Goal: Task Accomplishment & Management: Manage account settings

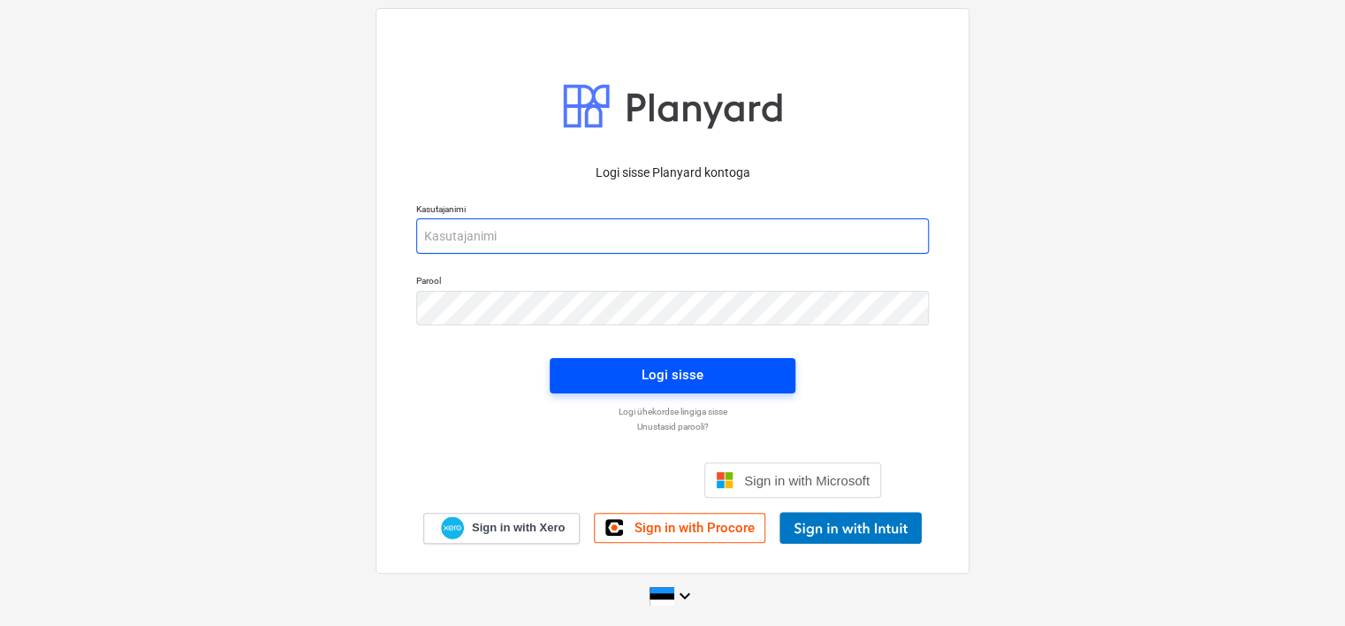
type input "[EMAIL_ADDRESS][PERSON_NAME][DOMAIN_NAME]"
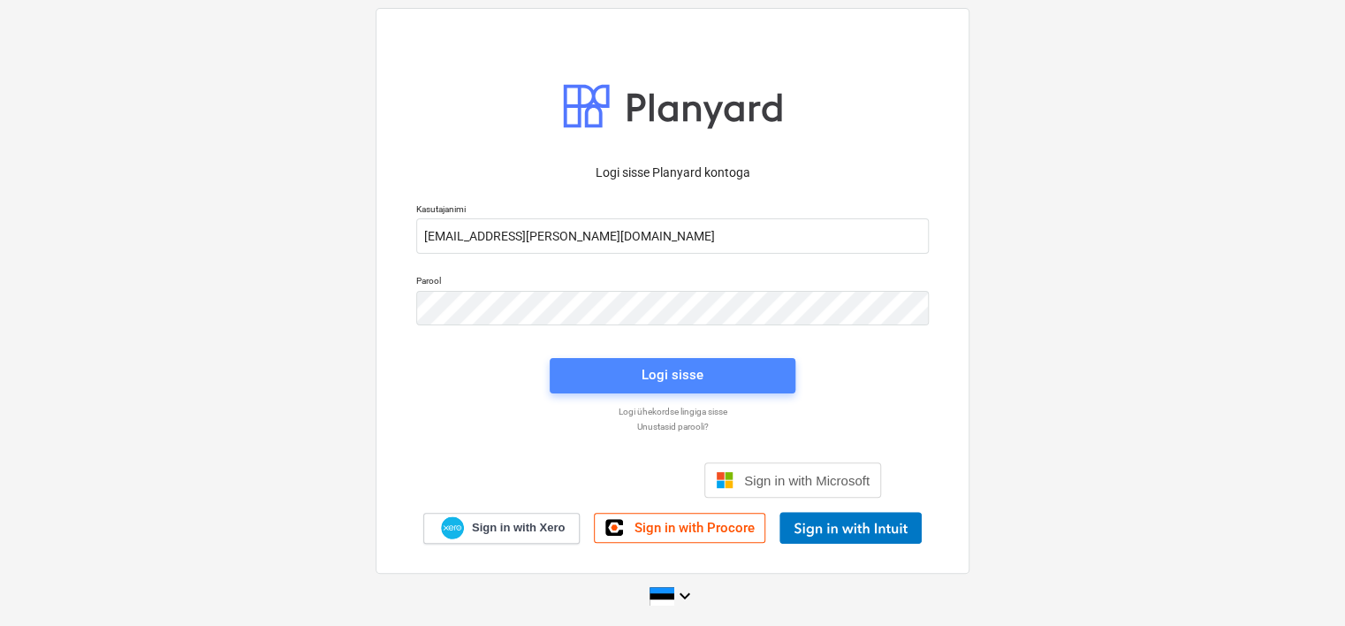
click at [694, 375] on div "Logi sisse" at bounding box center [673, 374] width 62 height 23
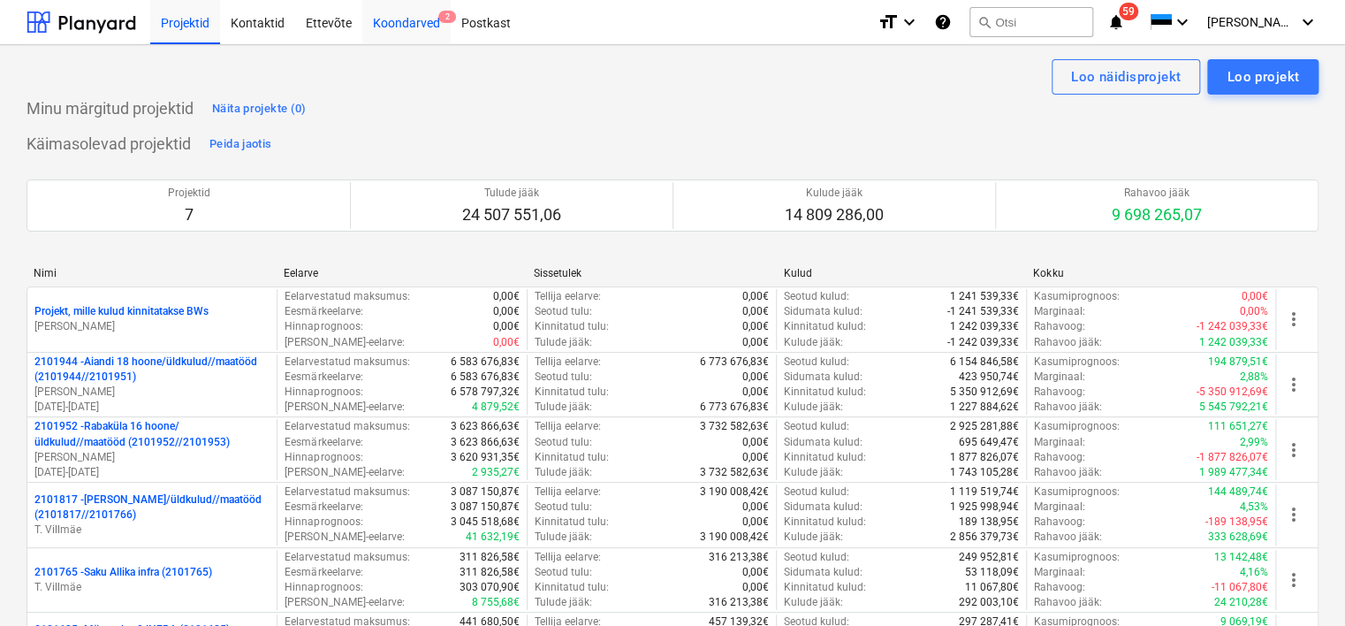
click at [421, 26] on div "Koondarved 2" at bounding box center [406, 21] width 88 height 45
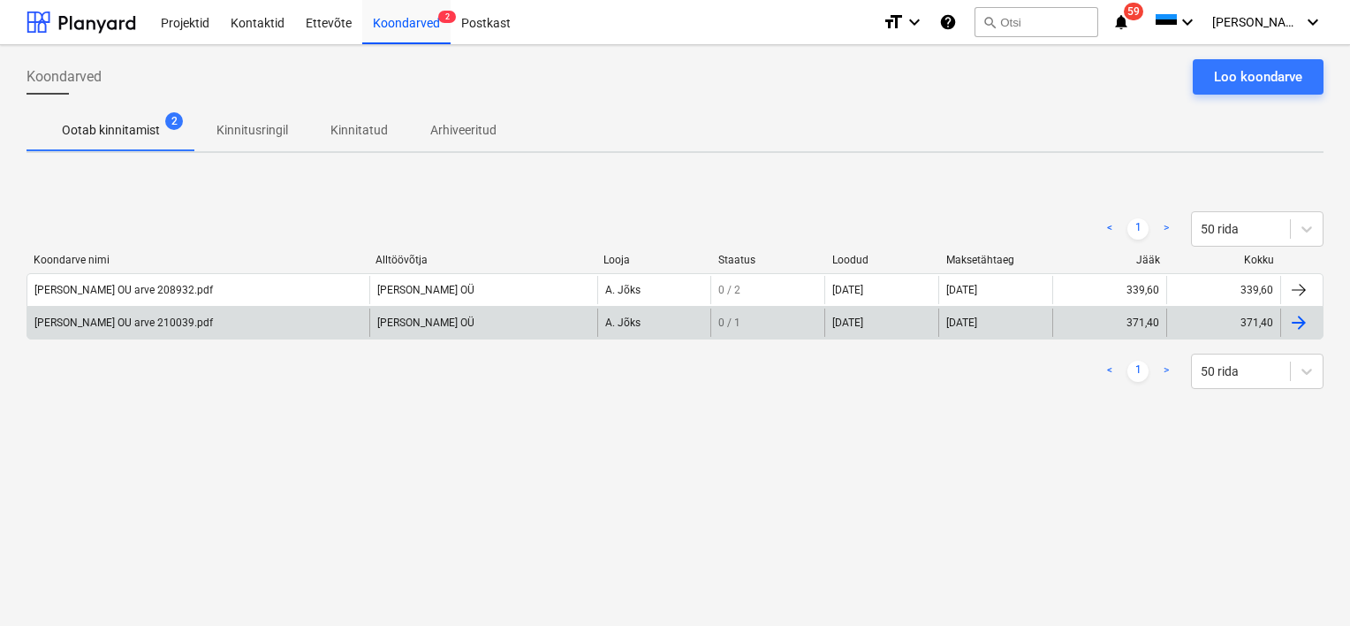
click at [156, 330] on div "[PERSON_NAME] OU arve 210039.pdf" at bounding box center [198, 322] width 342 height 28
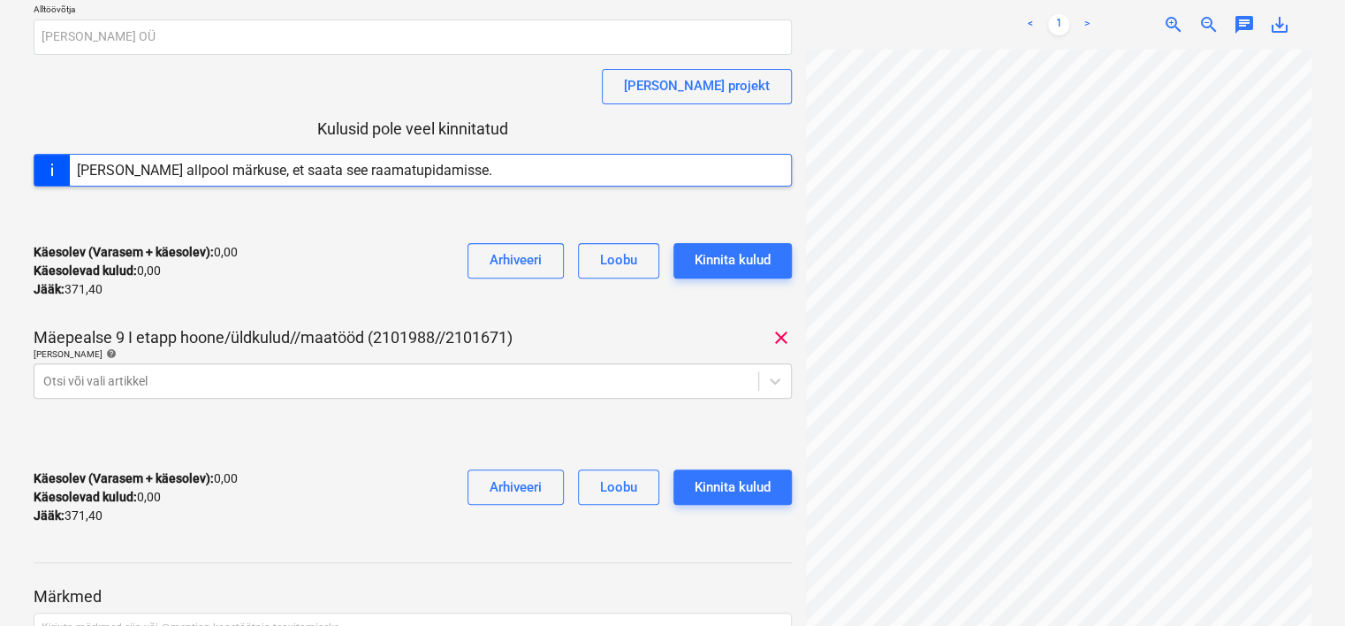
scroll to position [177, 30]
click at [620, 376] on body "Projektid Kontaktid Ettevõte Koondarved 2 Postkast format_size keyboard_arrow_d…" at bounding box center [672, 136] width 1345 height 626
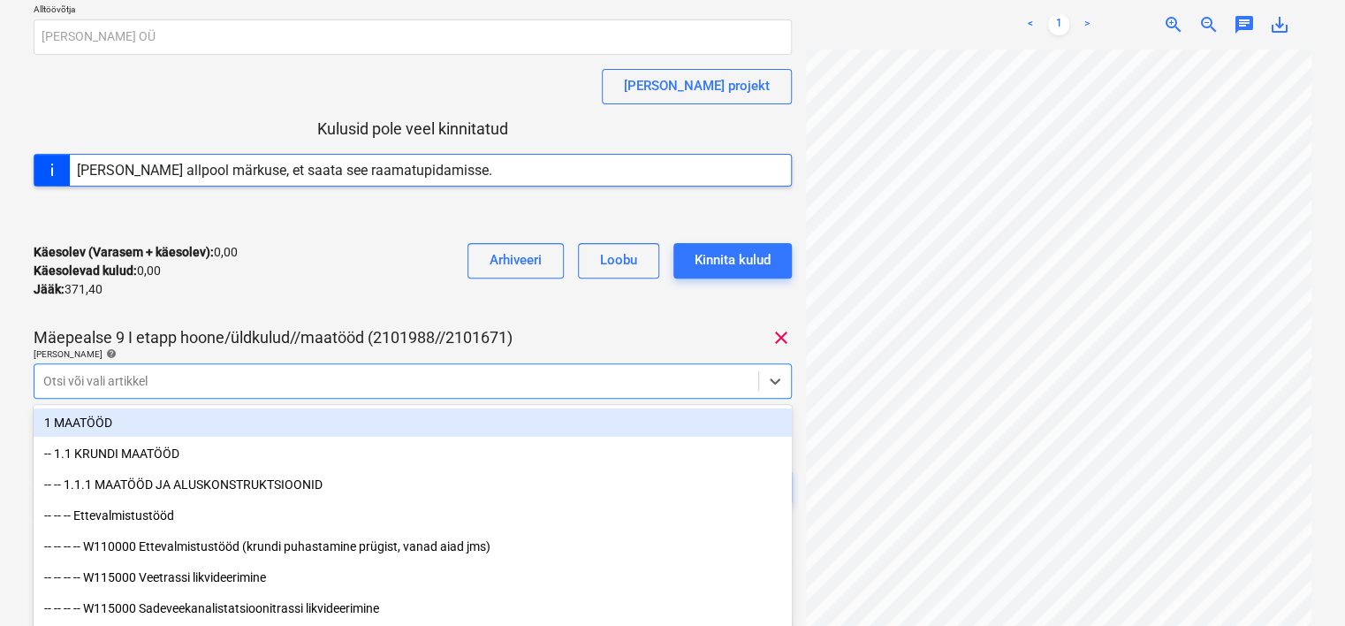
scroll to position [232, 0]
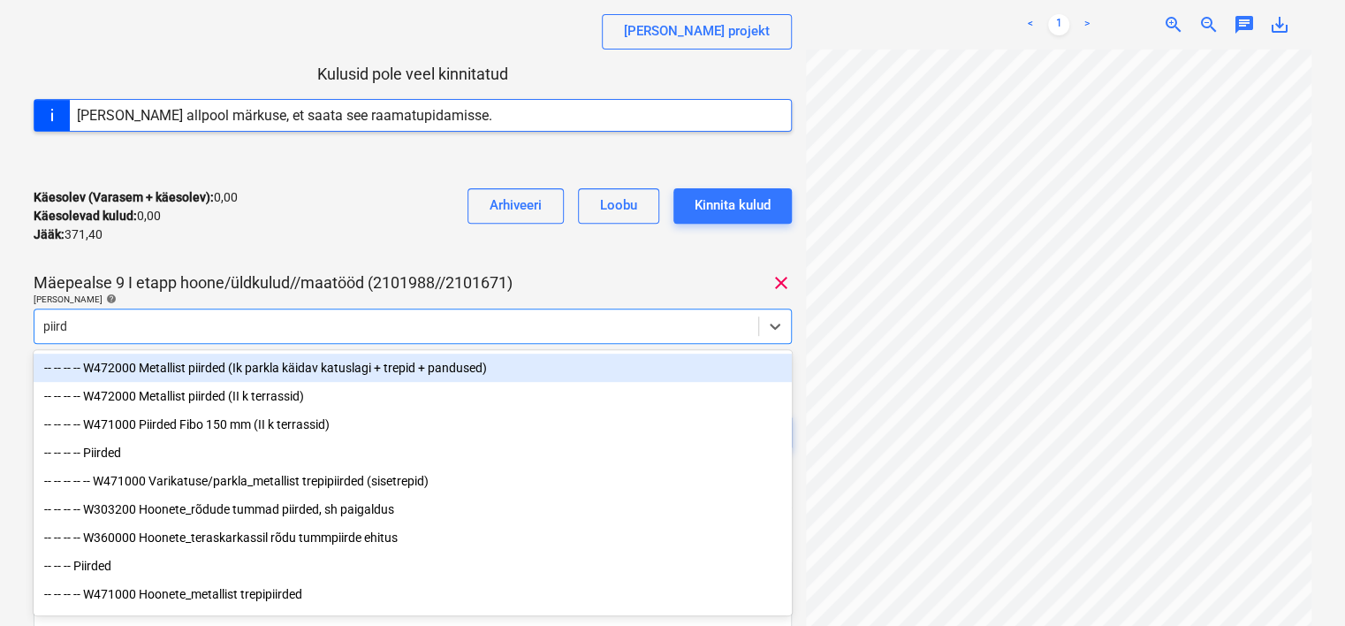
type input "piirde"
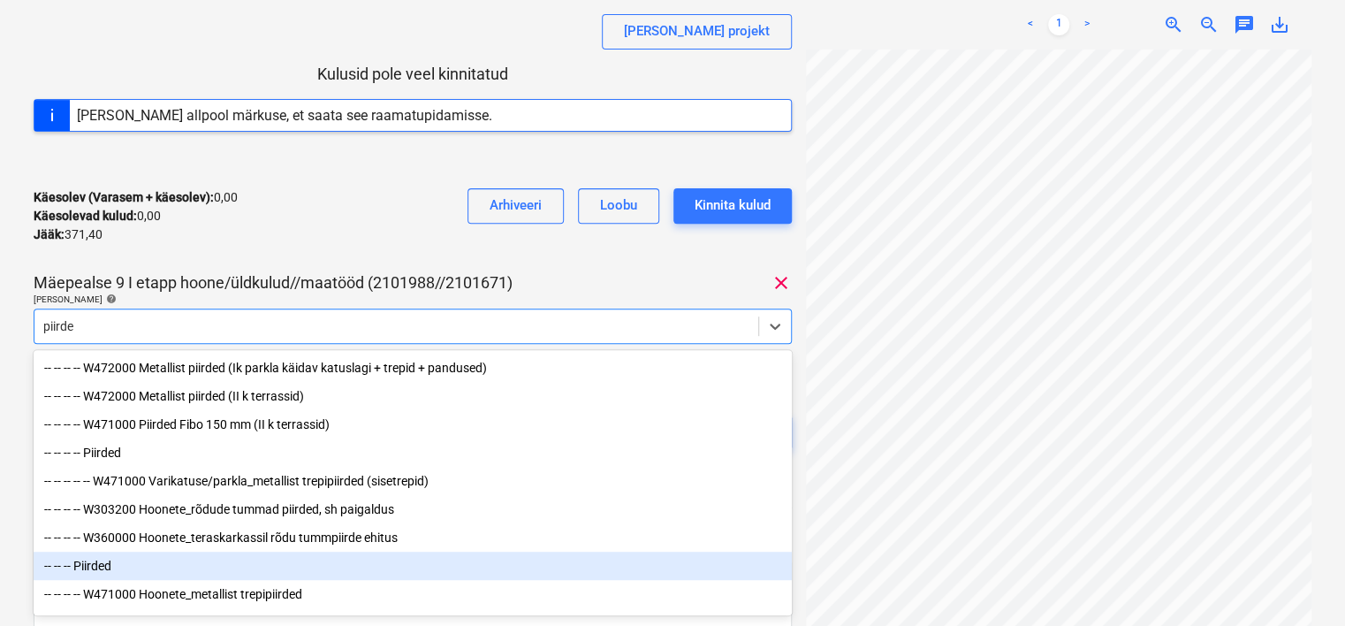
scroll to position [89, 0]
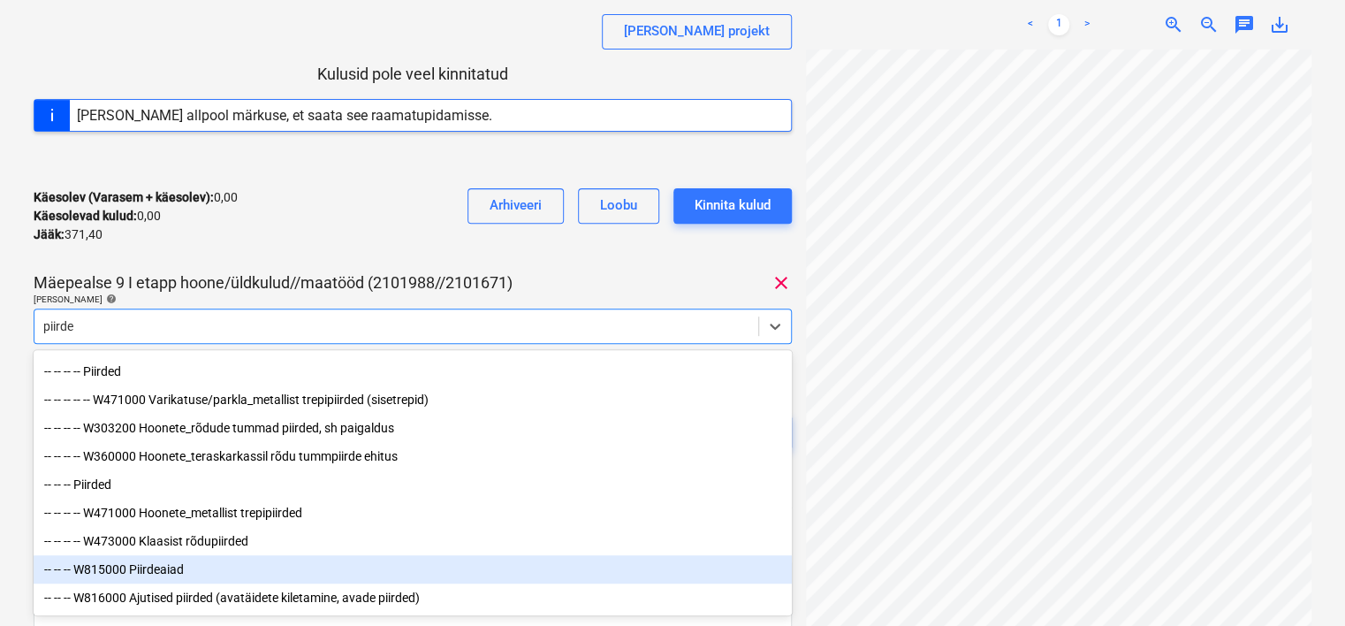
click at [198, 565] on div "-- -- -- W815000 Piirdeaiad" at bounding box center [413, 569] width 758 height 28
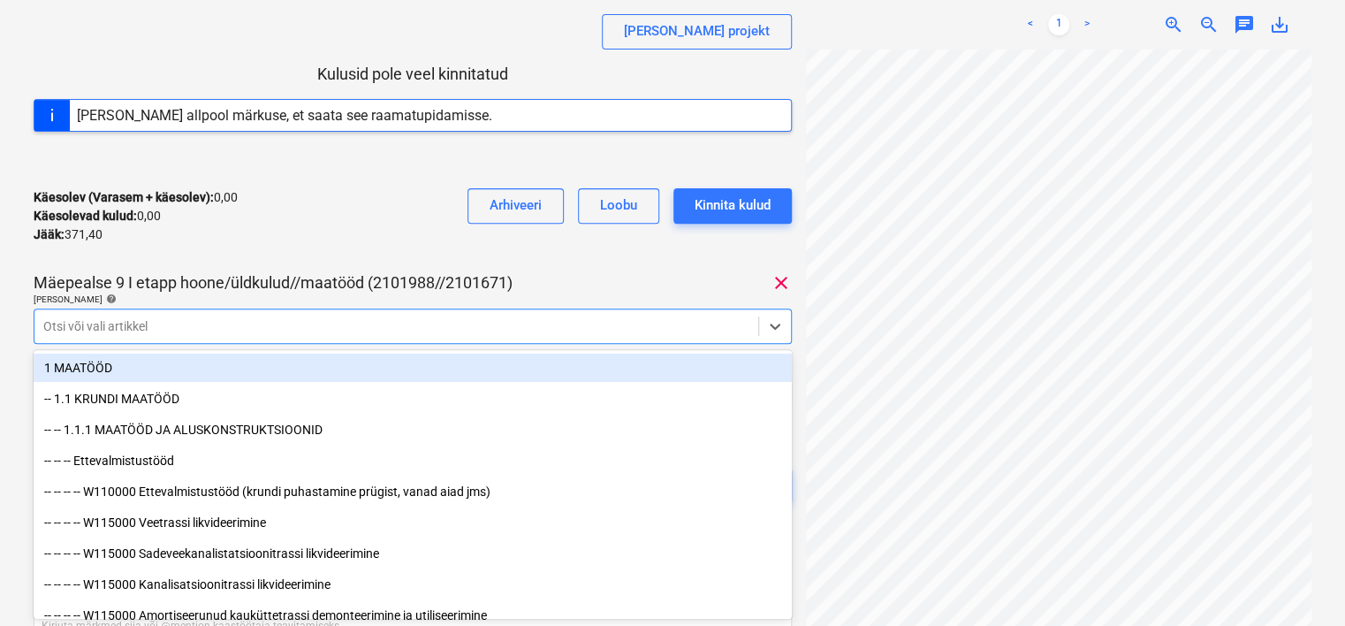
click at [399, 262] on div "[PERSON_NAME] OU arve 210039.pdf Koondarve kogusumma 371,40 Alltöövõtja [PERSON…" at bounding box center [413, 186] width 758 height 703
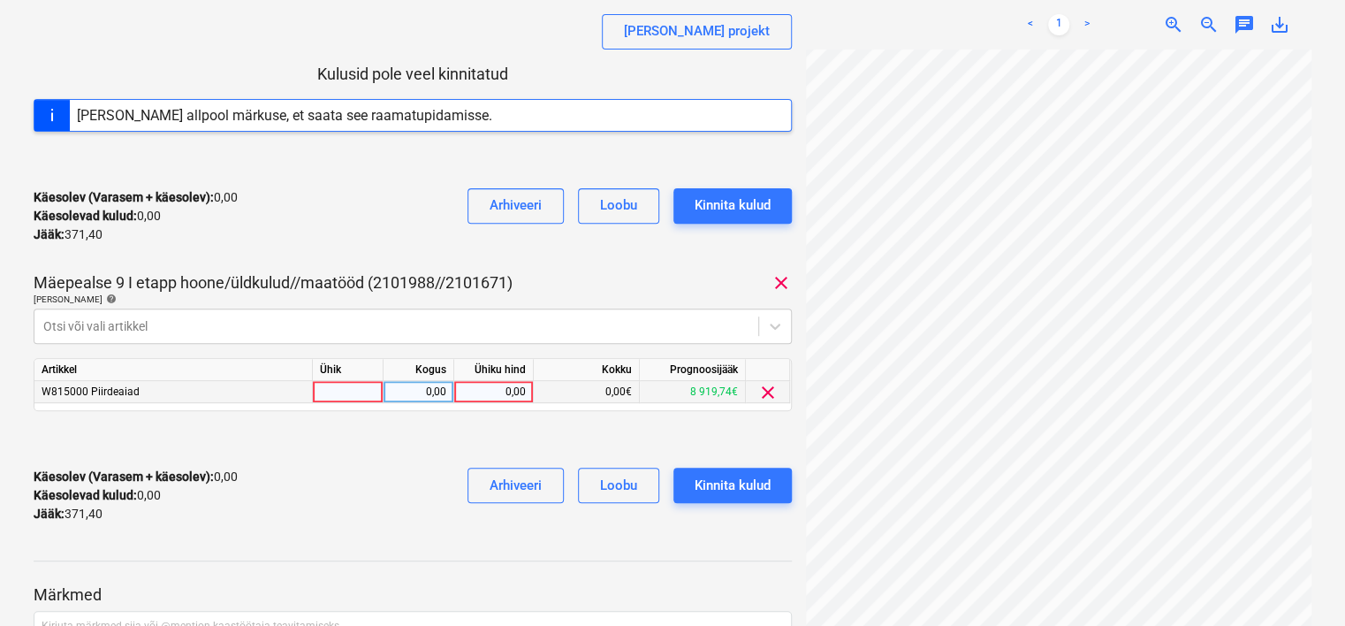
scroll to position [159, 27]
click at [518, 318] on div at bounding box center [396, 326] width 706 height 18
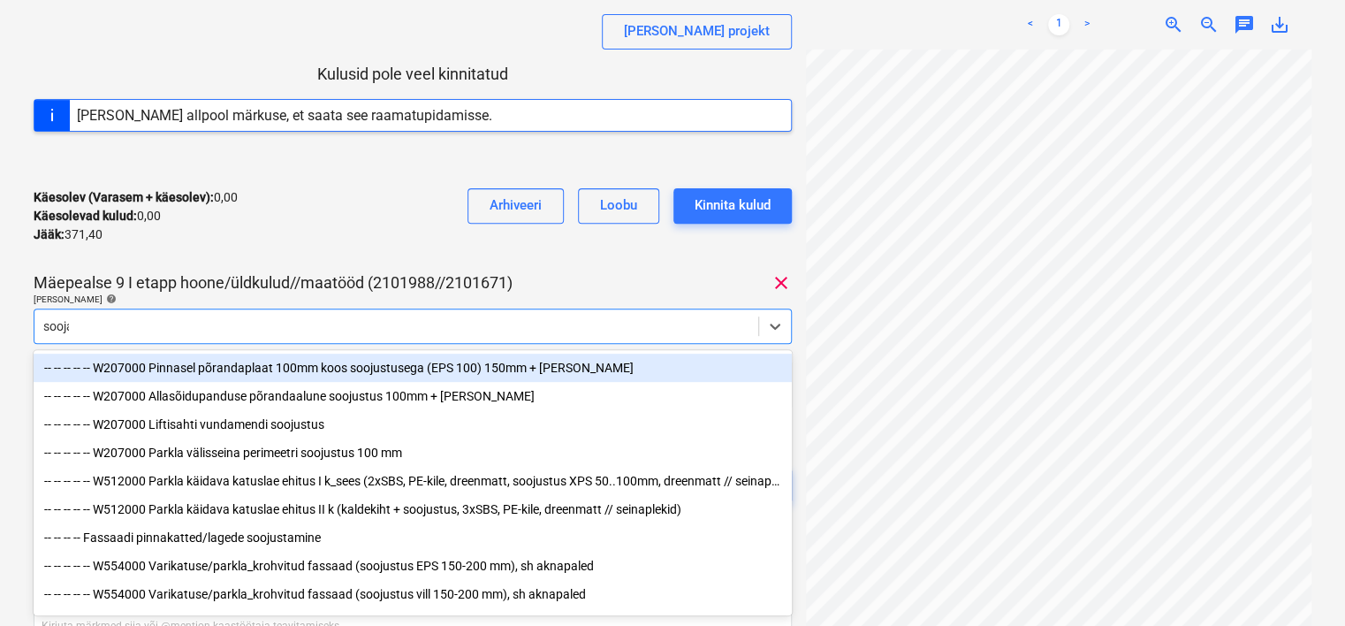
type input "soojak"
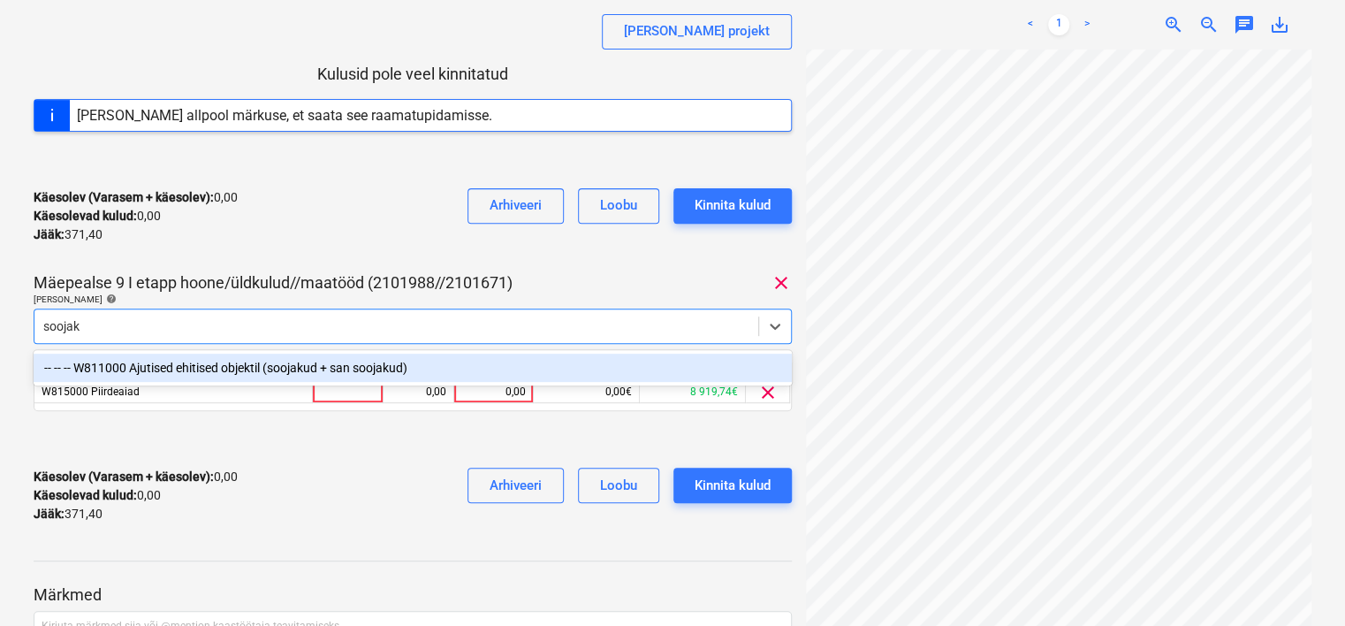
click at [399, 369] on div "-- -- -- W811000 Ajutised ehitised objektil (soojakud + san soojakud)" at bounding box center [413, 368] width 758 height 28
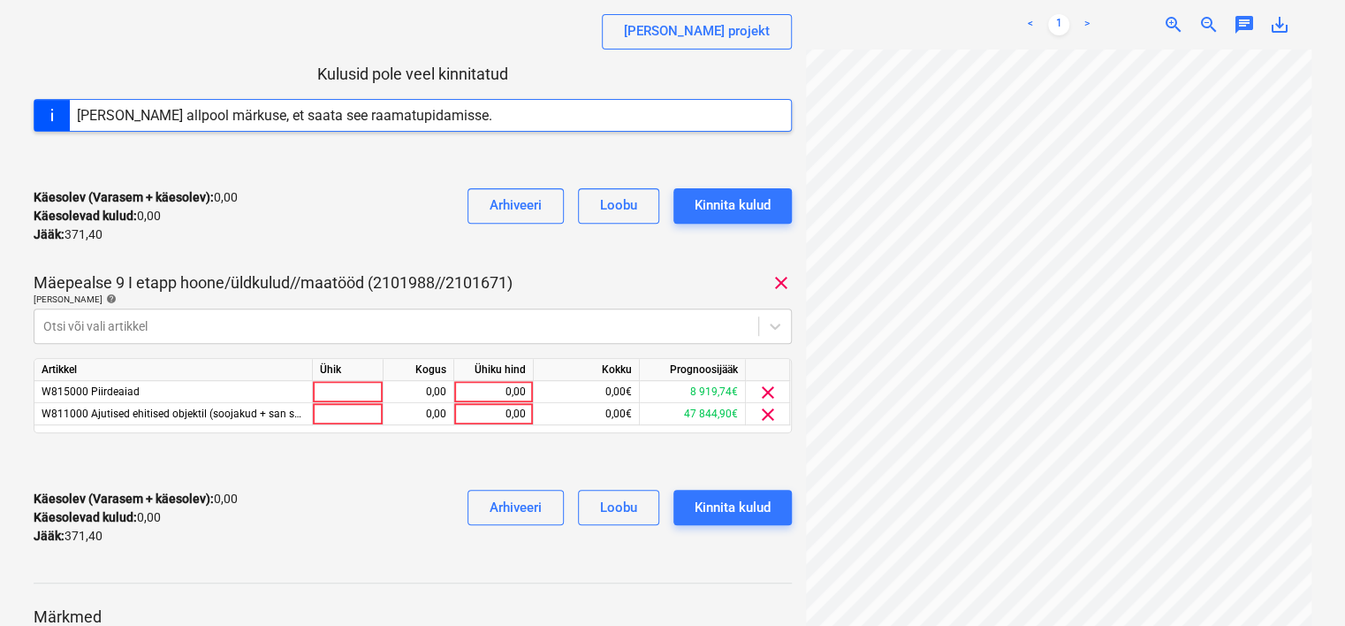
click at [431, 237] on div "Käesolev (Varasem + käesolev) : 0,00 Käesolevad kulud : 0,00 Jääk : 371,40 Arhi…" at bounding box center [413, 216] width 758 height 84
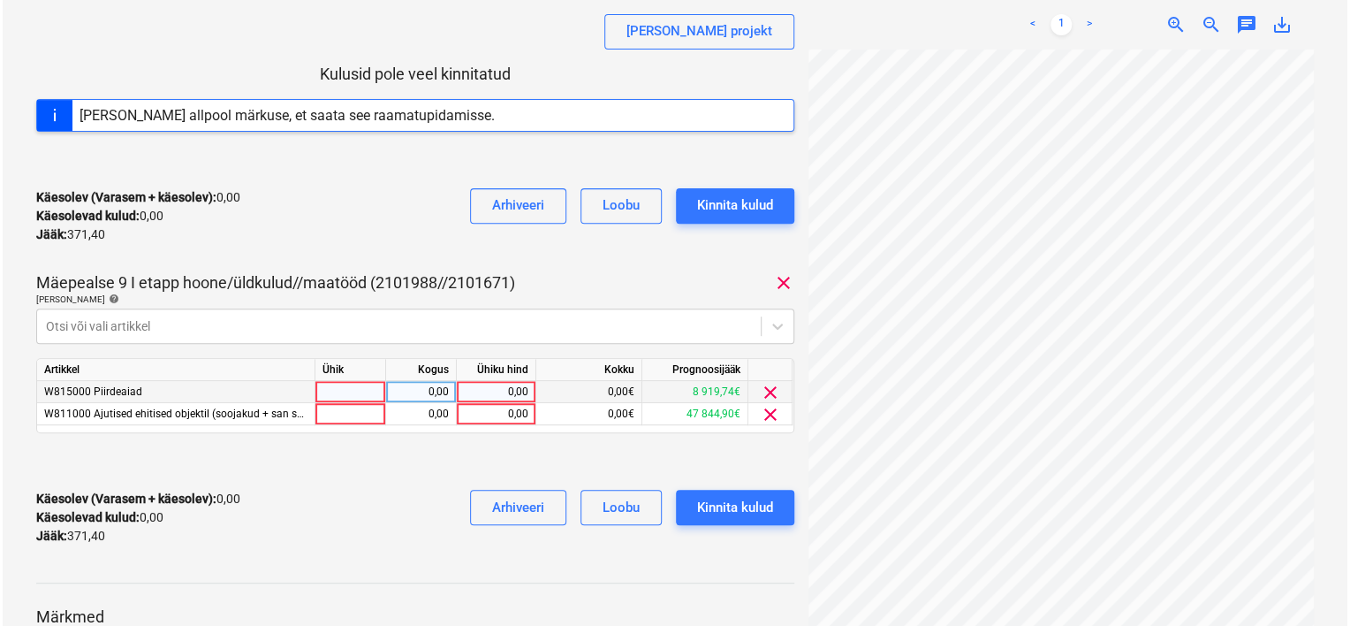
scroll to position [170, 293]
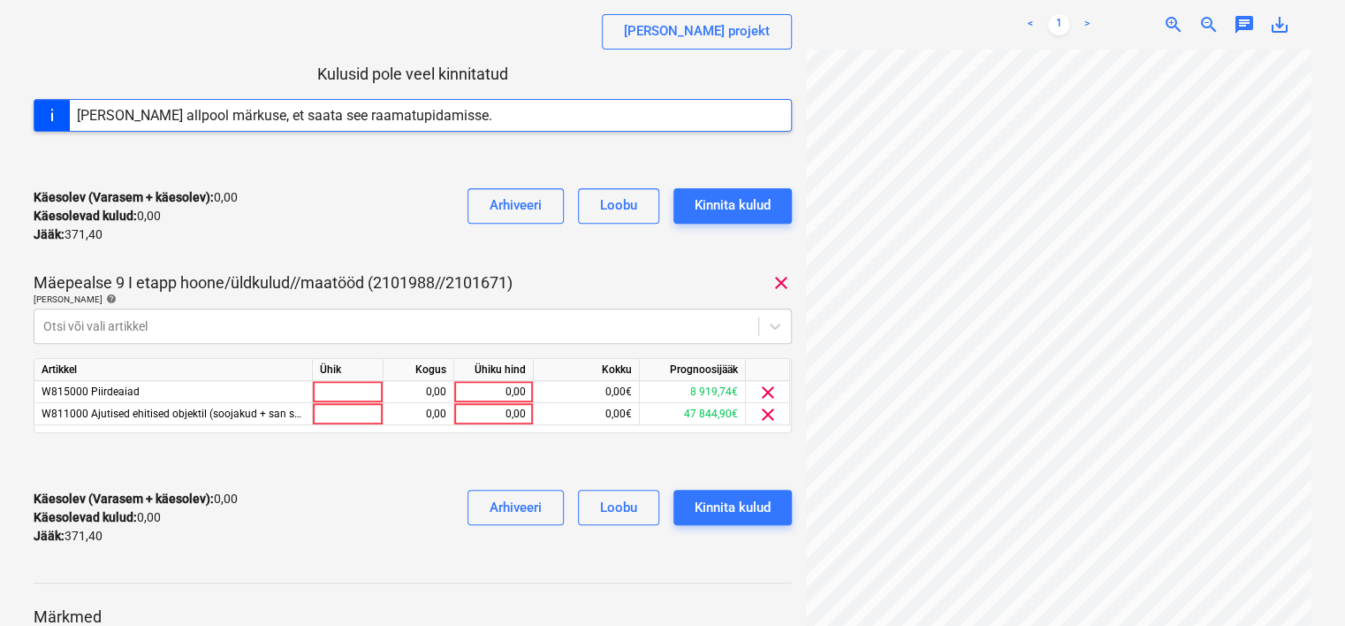
click at [799, 452] on div "Invoice_210039.pdf clear add < 1 > zoom_in zoom_out chat 0 save_alt" at bounding box center [1059, 314] width 520 height 973
click at [491, 414] on div "0,00" at bounding box center [493, 414] width 65 height 22
type input "30"
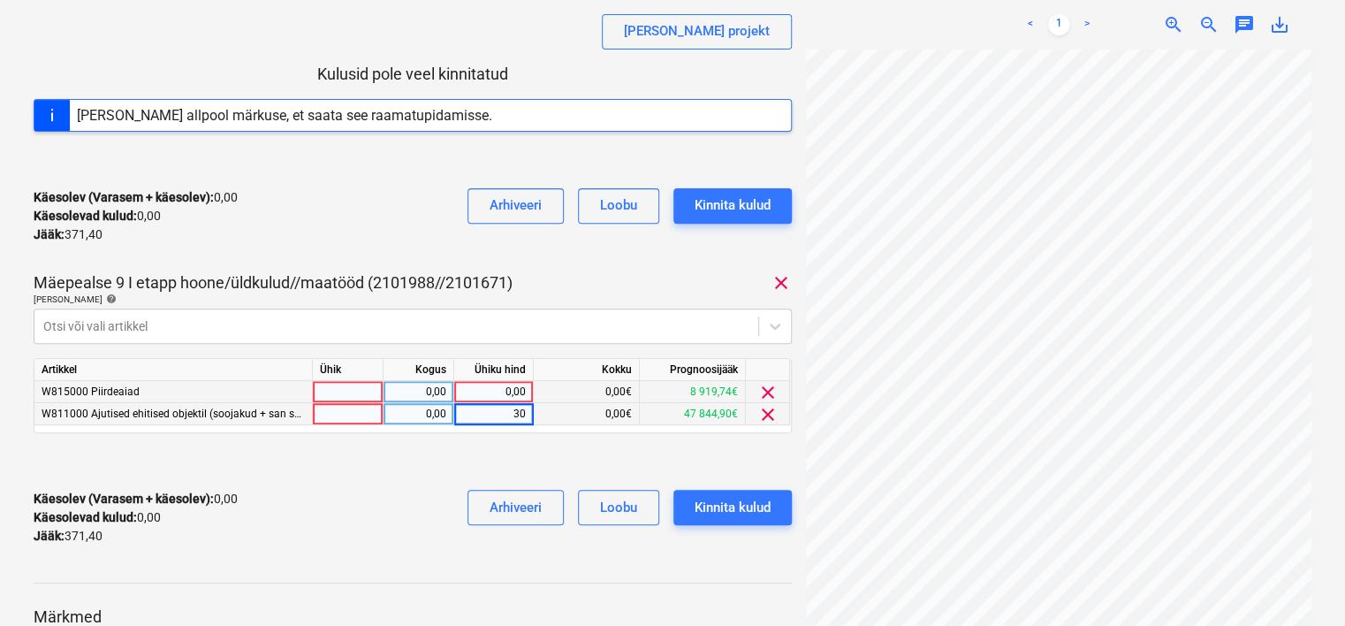
click at [492, 396] on div "0,00" at bounding box center [493, 392] width 65 height 22
type input "341.40"
click at [347, 498] on div "Käesolev (Varasem + käesolev) : 30,00 Käesolevad kulud : 30,00 Jääk : 341,40 Ar…" at bounding box center [413, 517] width 758 height 84
click at [495, 387] on div "0,00" at bounding box center [493, 392] width 65 height 22
type input "341,40"
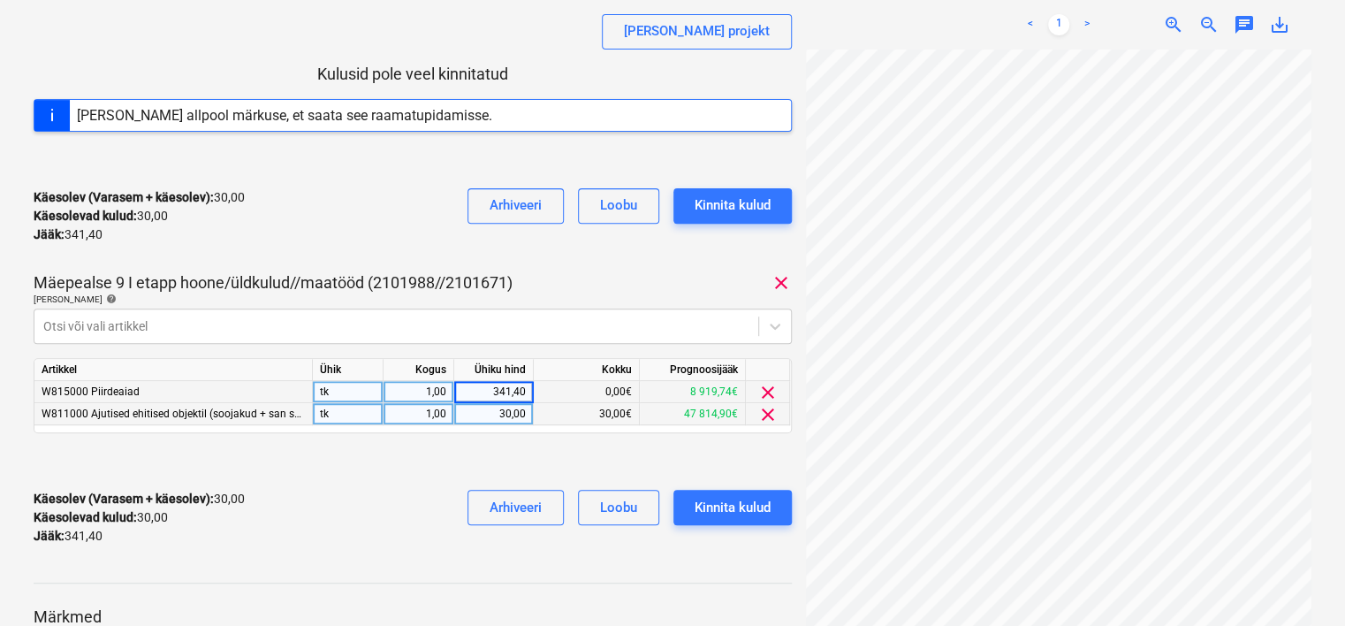
click at [409, 481] on div "Käesolev (Varasem + käesolev) : 30,00 Käesolevad kulud : 30,00 Jääk : 341,40 Ar…" at bounding box center [413, 517] width 758 height 84
click at [718, 510] on div "Kinnita kulud" at bounding box center [733, 507] width 76 height 23
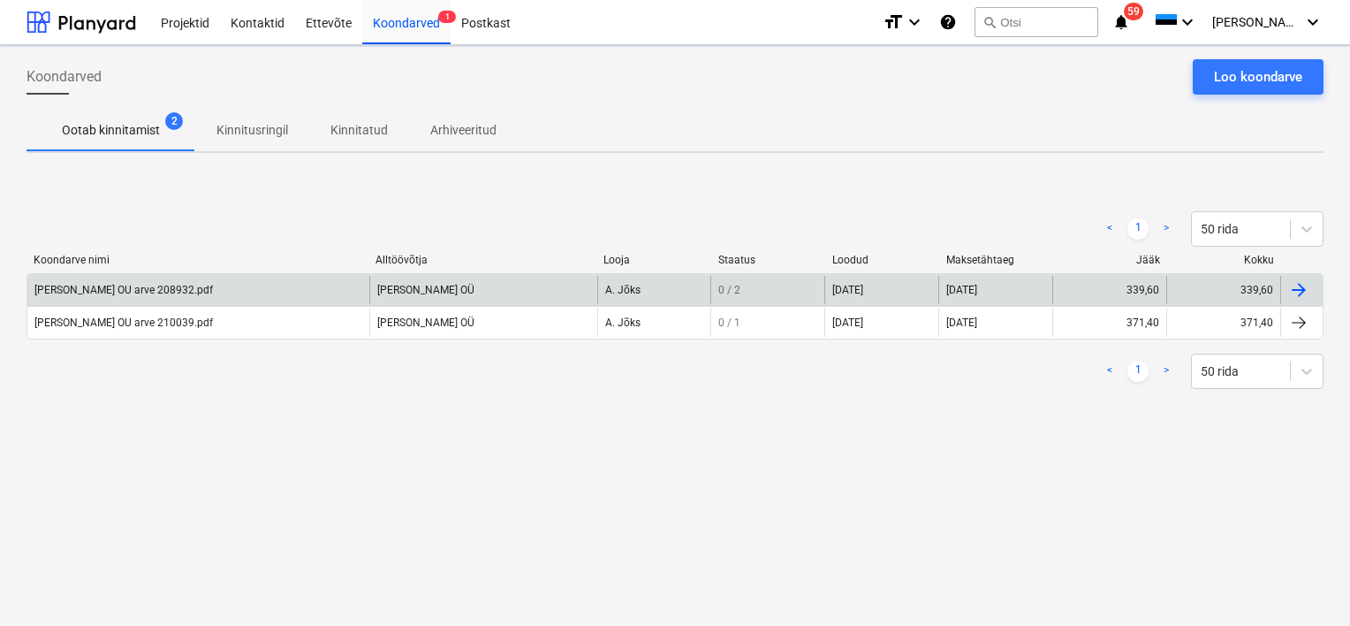
click at [195, 286] on div "[PERSON_NAME] OU arve 208932.pdf" at bounding box center [198, 290] width 342 height 28
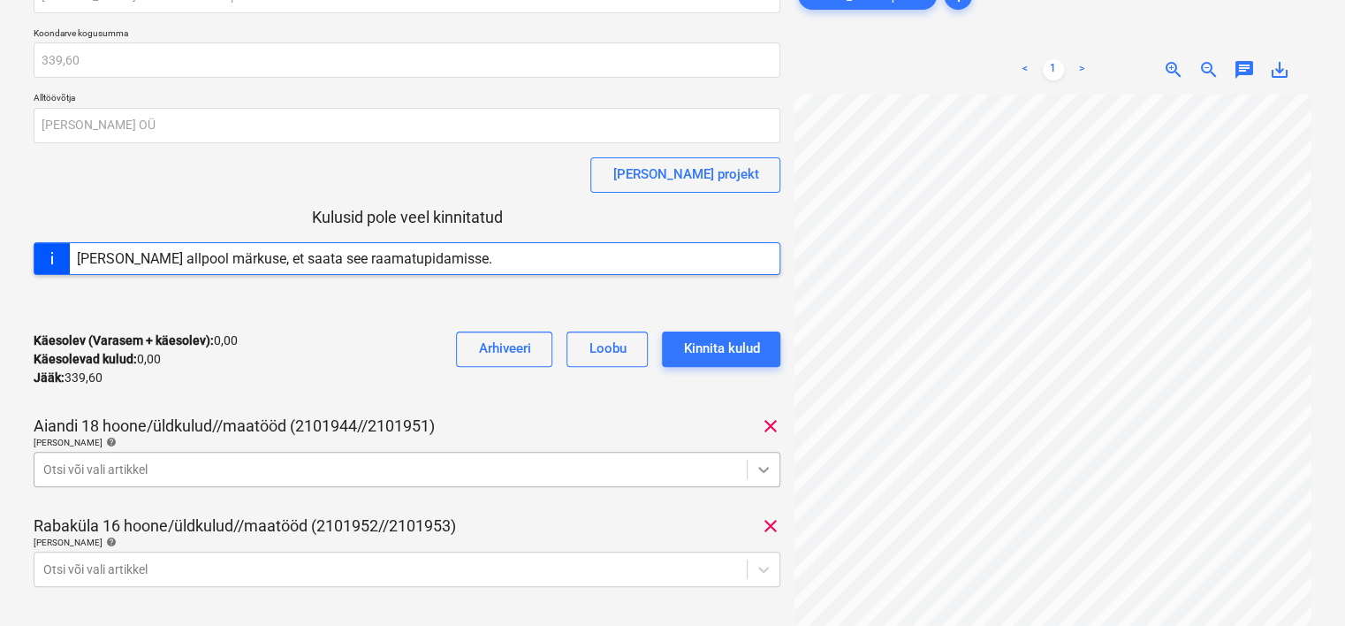
scroll to position [293, 281]
click at [190, 472] on body "Projektid Kontaktid Ettevõte Koondarved 1 Postkast format_size keyboard_arrow_d…" at bounding box center [672, 225] width 1345 height 626
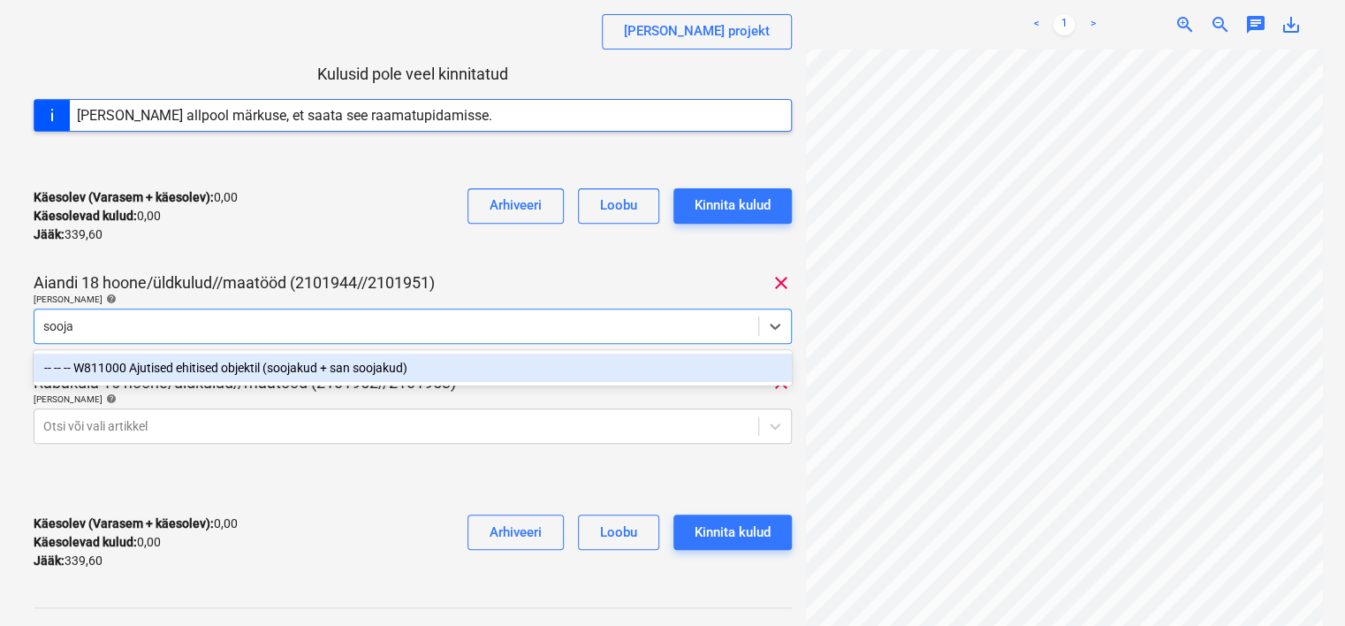
type input "soojak"
click at [244, 369] on div "-- -- -- W811000 Ajutised ehitised objektil (soojakud + san soojakud)" at bounding box center [413, 368] width 758 height 28
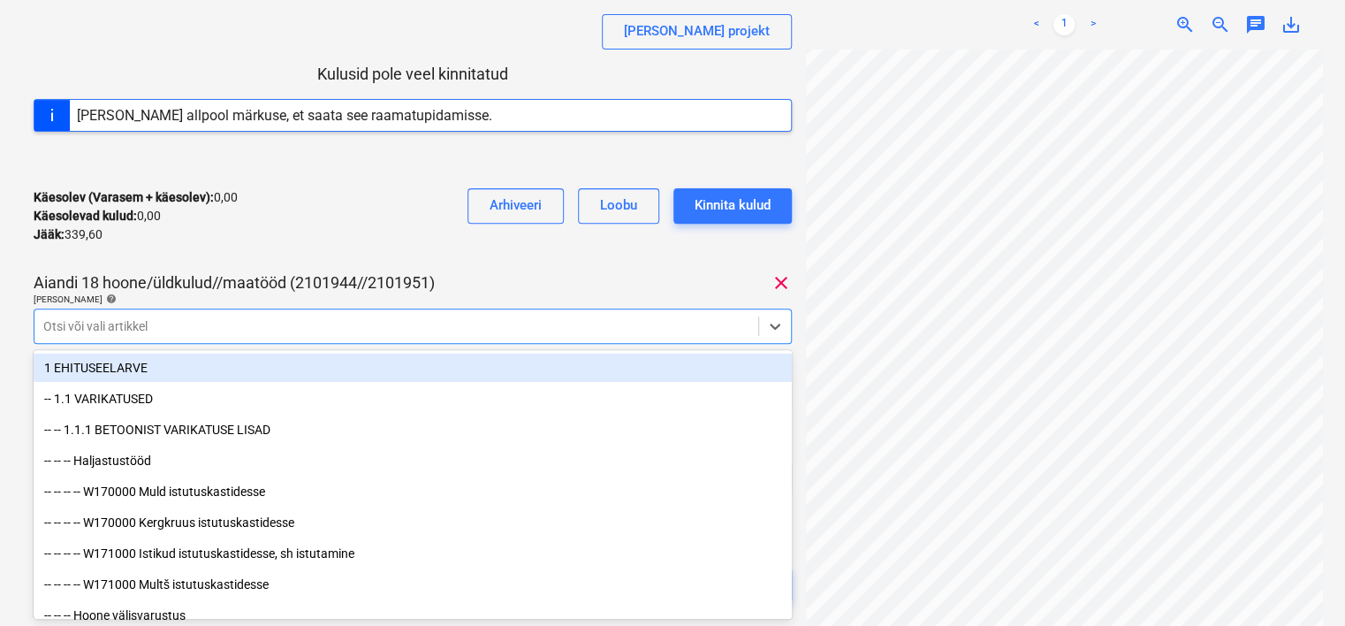
click at [269, 262] on div "[PERSON_NAME] OU arve 208932.pdf Koondarve kogusumma 339,60 Alltöövõtja [PERSON…" at bounding box center [413, 236] width 758 height 802
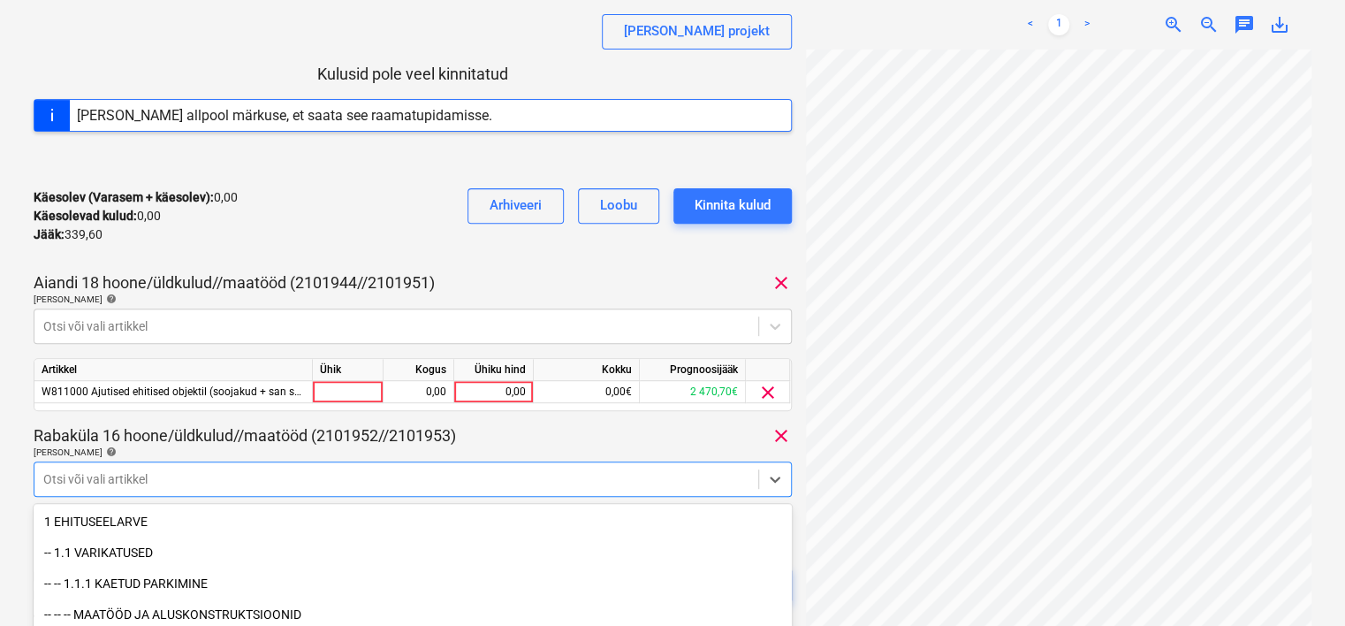
click at [196, 394] on body "Projektid Kontaktid Ettevõte Koondarved 1 Postkast format_size keyboard_arrow_d…" at bounding box center [672, 81] width 1345 height 626
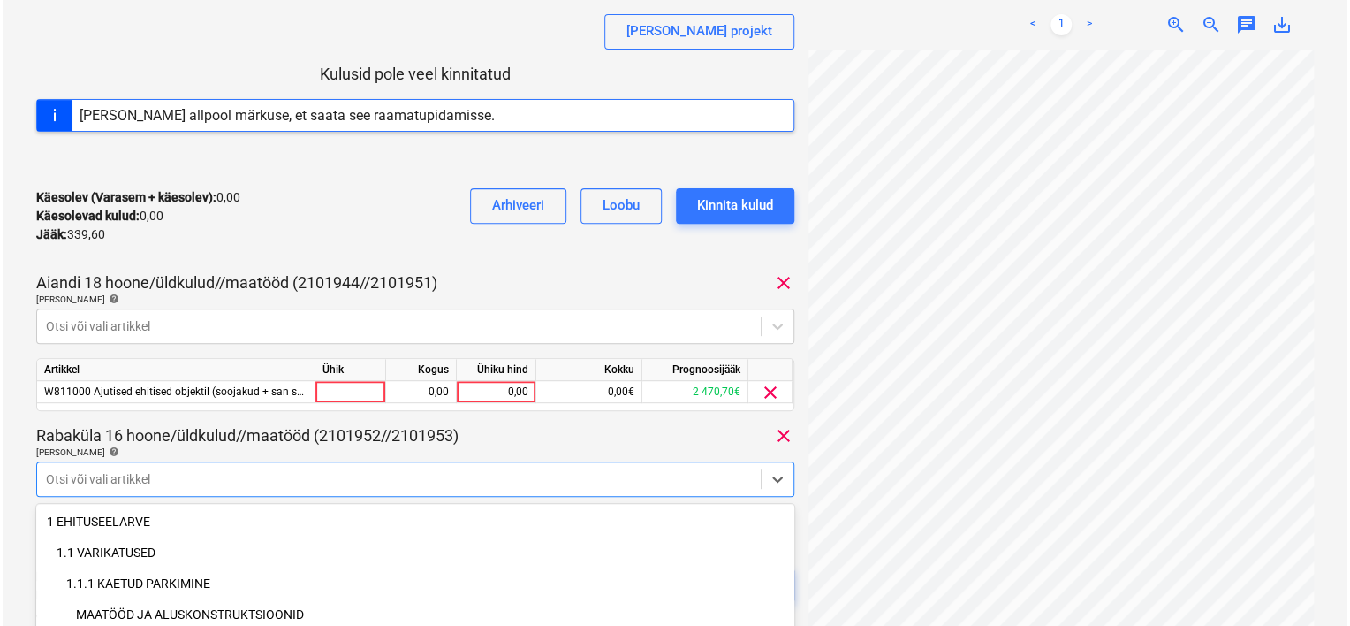
scroll to position [385, 0]
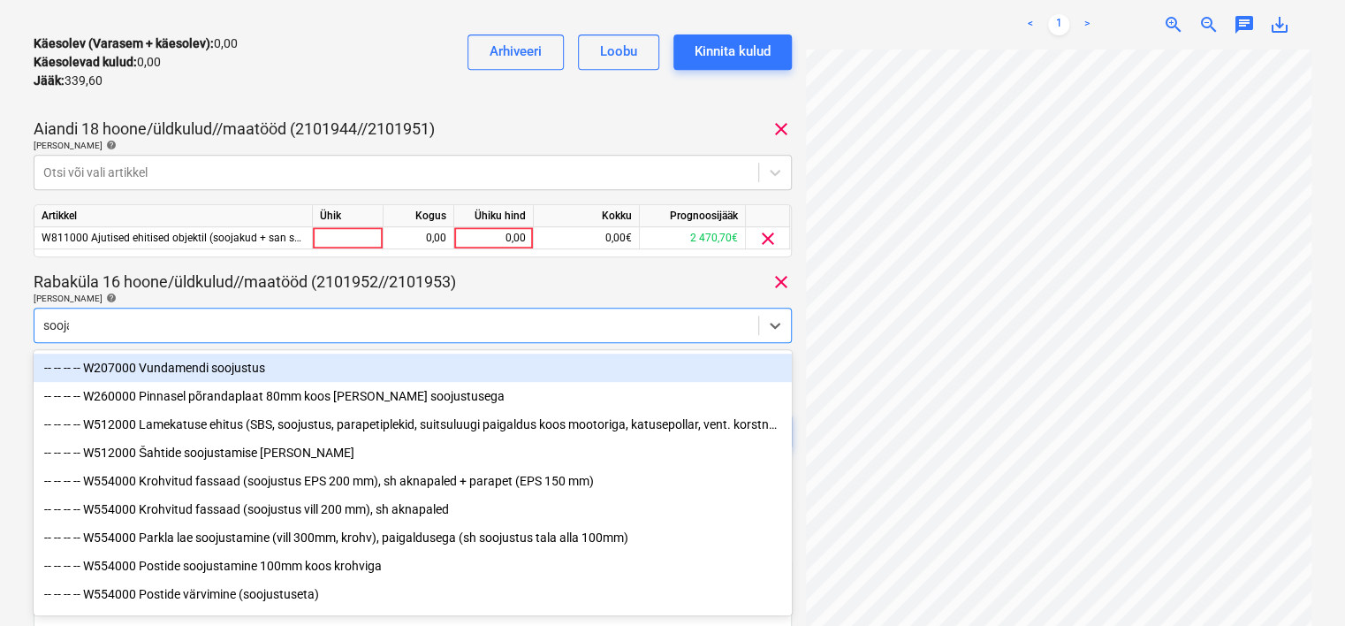
type input "soojak"
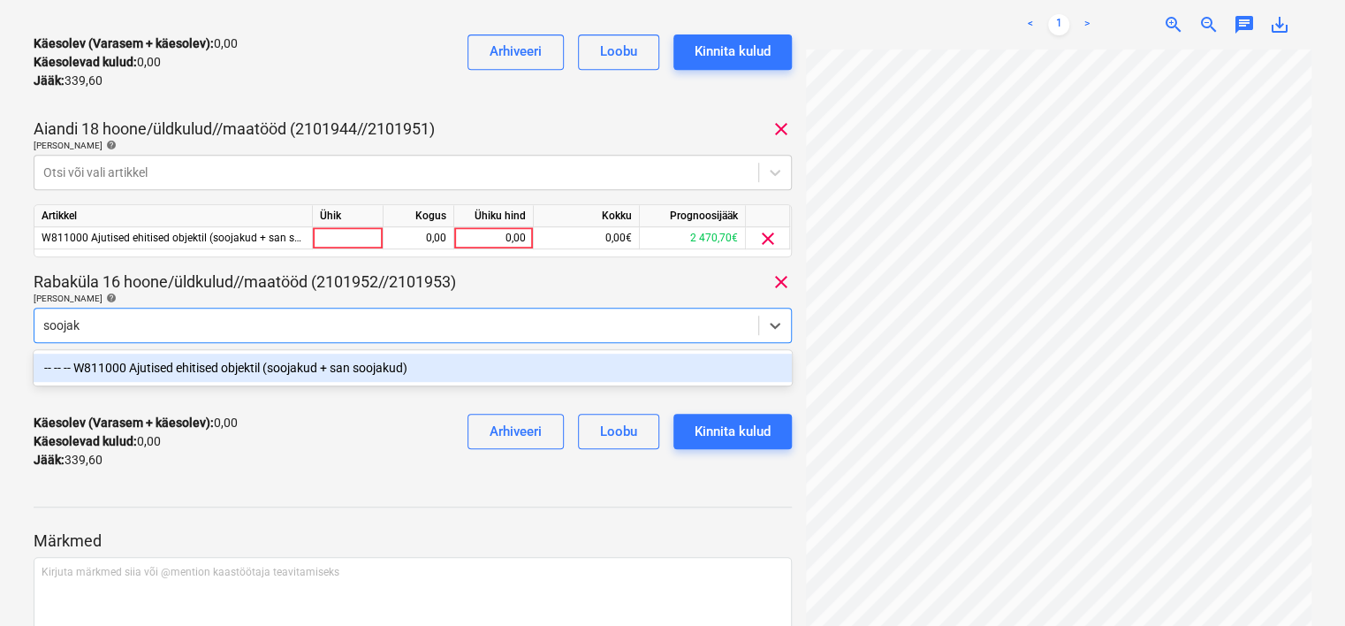
click at [309, 376] on div "-- -- -- W811000 Ajutised ehitised objektil (soojakud + san soojakud)" at bounding box center [413, 368] width 758 height 28
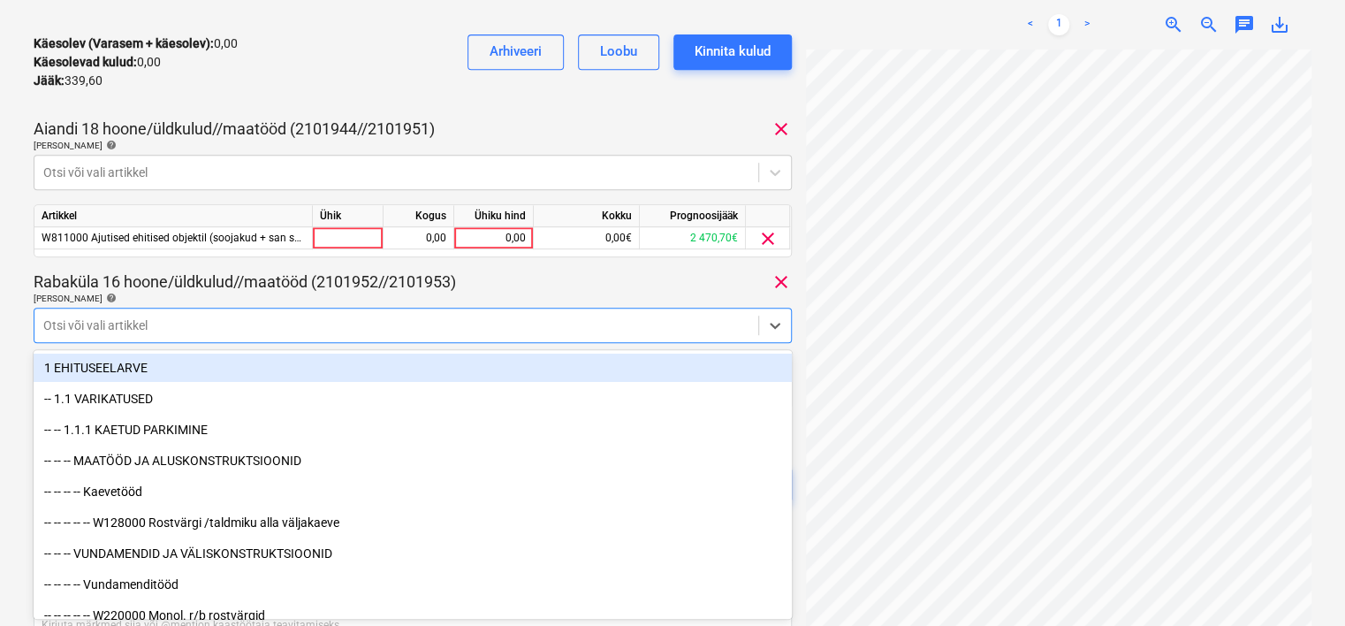
click at [388, 72] on div "Käesolev (Varasem + käesolev) : 0,00 Käesolevad kulud : 0,00 Jääk : 339,60 Arhi…" at bounding box center [413, 62] width 758 height 84
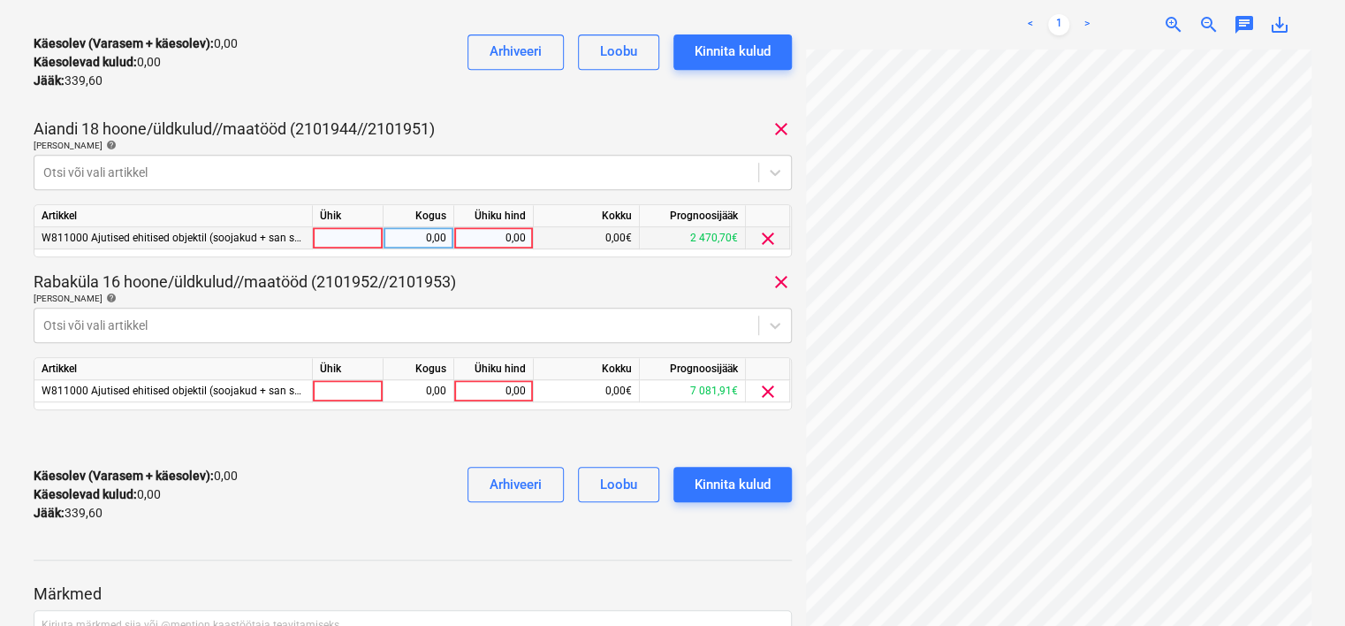
click at [485, 243] on div "0,00" at bounding box center [493, 238] width 65 height 22
type input "169,5"
click at [333, 496] on div "Käesolev (Varasem + käesolev) : 169,50 Käesolevad kulud : 169,50 Jääk : 170,10 …" at bounding box center [413, 494] width 758 height 84
click at [474, 392] on div "0,00" at bounding box center [493, 391] width 65 height 22
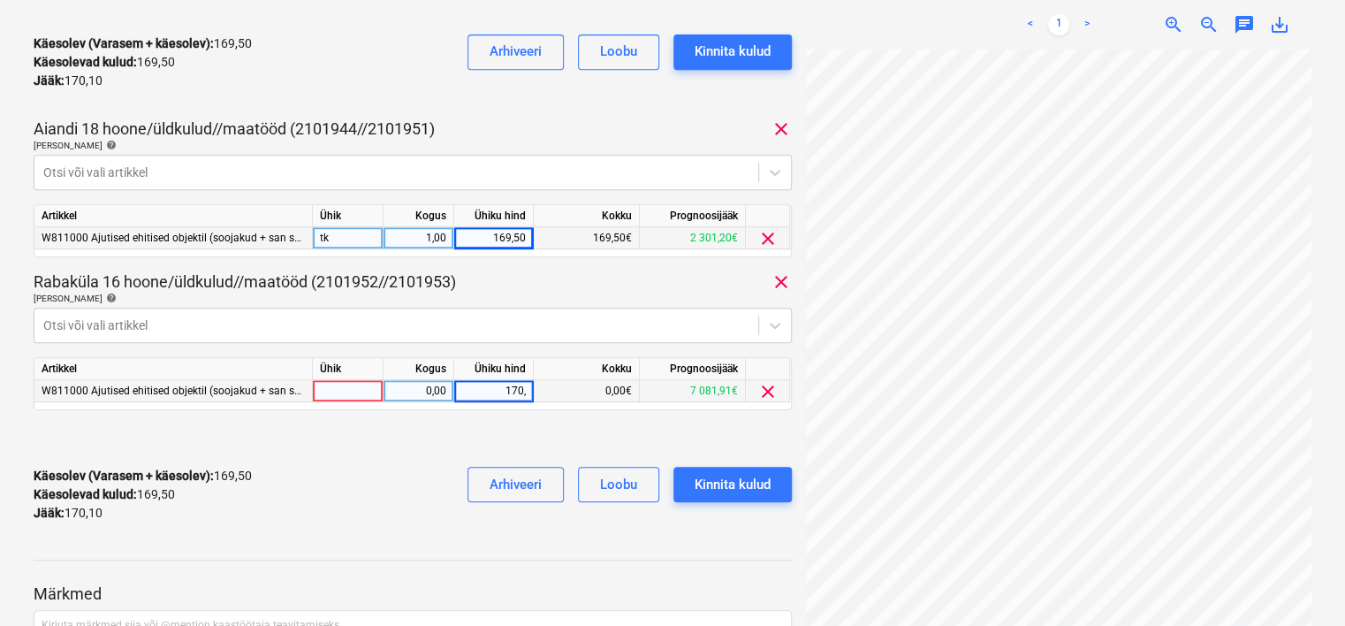
type input "170,1"
click at [403, 462] on div "Käesolev (Varasem + käesolev) : 169,50 Käesolevad kulud : 169,50 Jääk : 170,10 …" at bounding box center [413, 494] width 758 height 84
click at [753, 478] on div "Kinnita kulud" at bounding box center [733, 484] width 76 height 23
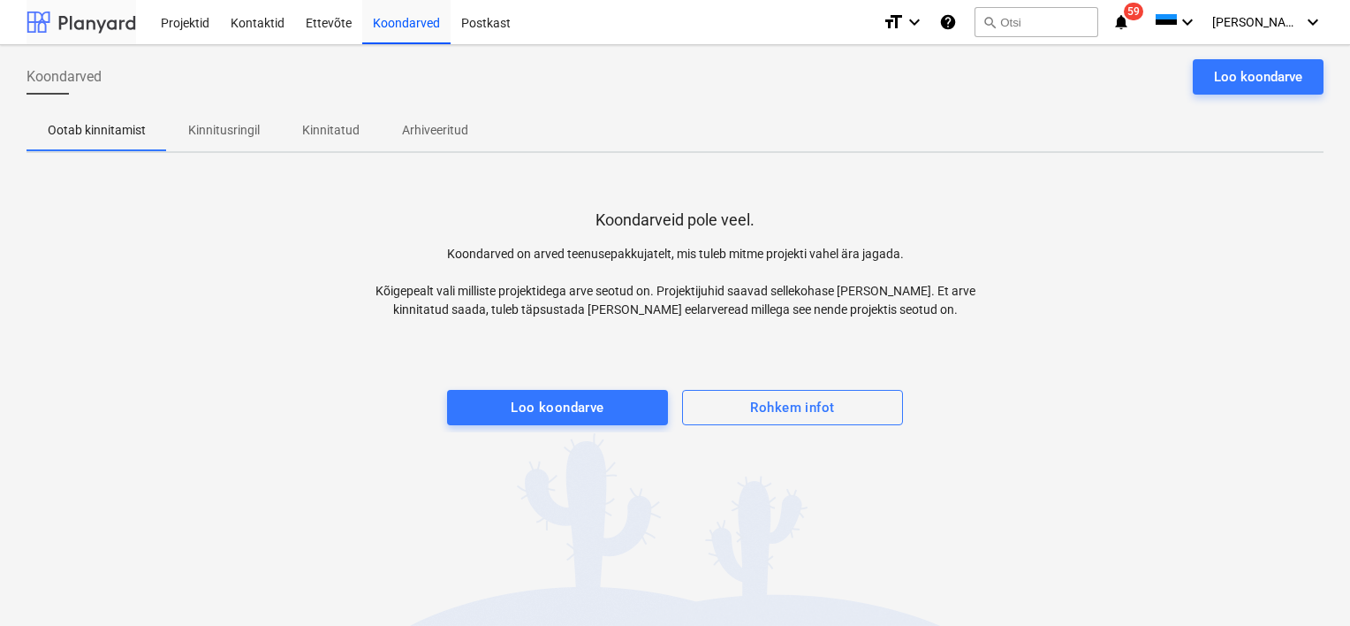
click at [81, 25] on div at bounding box center [82, 22] width 110 height 44
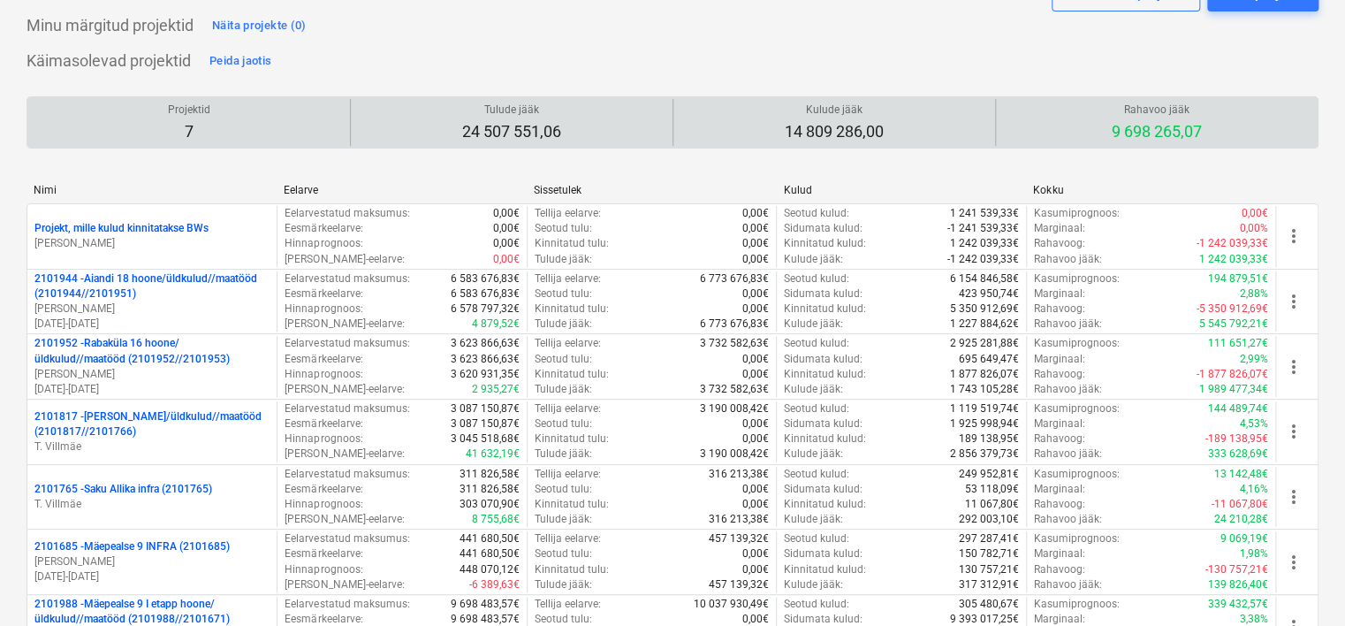
scroll to position [177, 0]
